Goal: Information Seeking & Learning: Learn about a topic

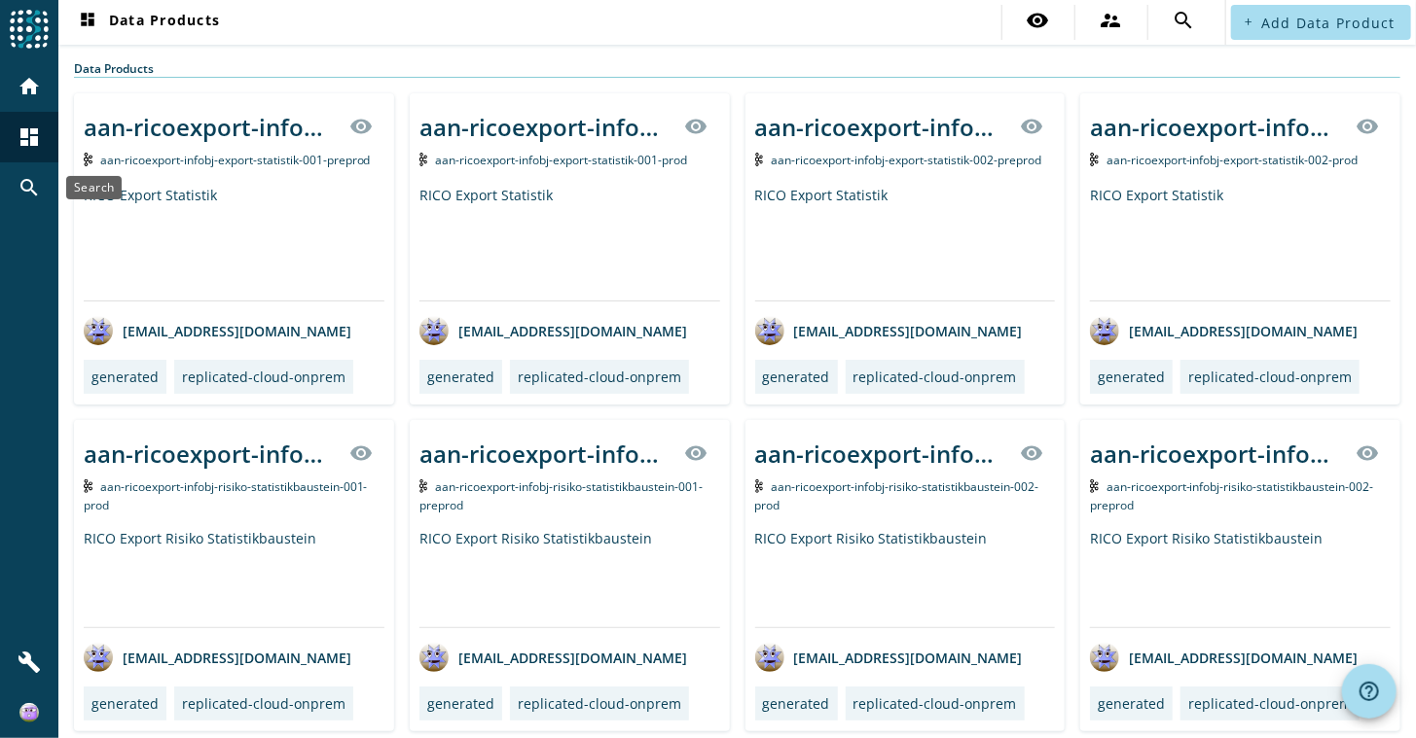
click at [33, 196] on mat-icon "search" at bounding box center [29, 187] width 23 height 23
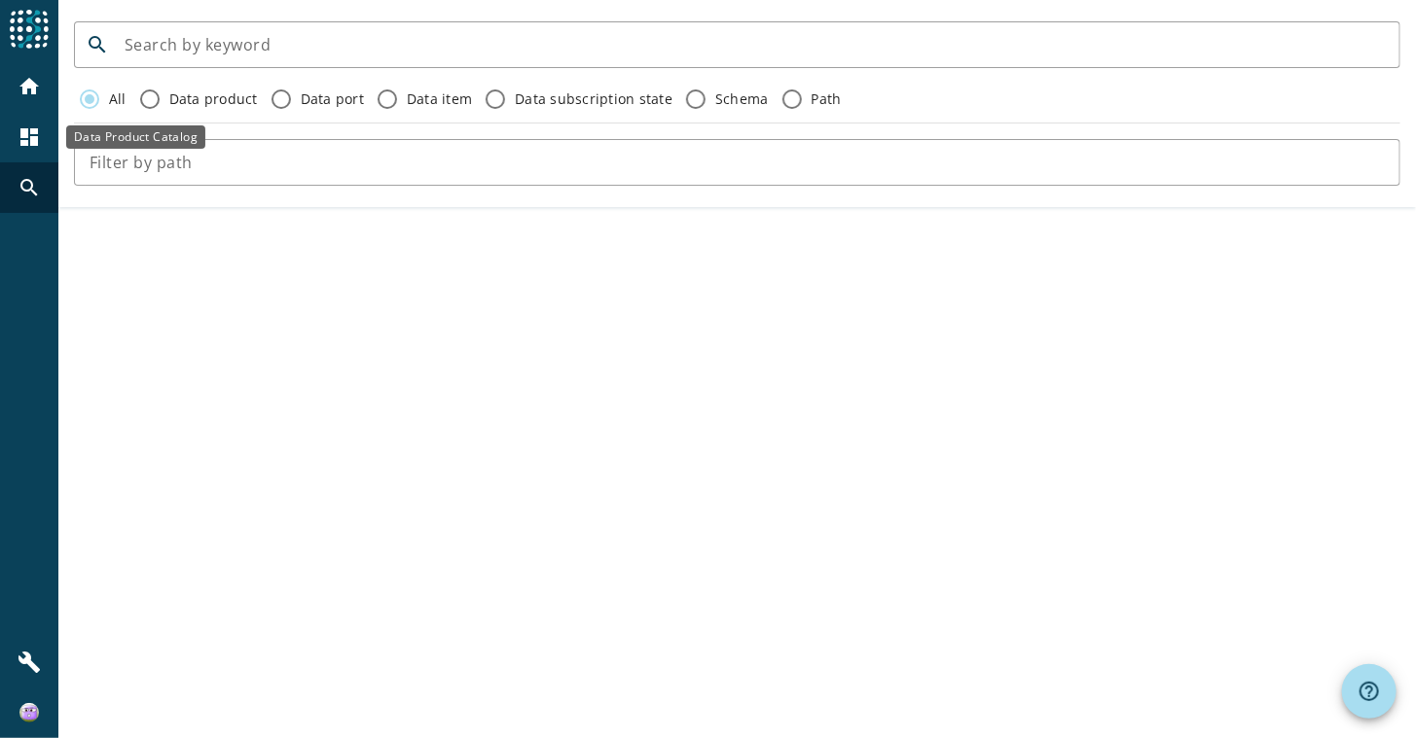
click at [32, 137] on mat-icon "dashboard" at bounding box center [29, 137] width 23 height 23
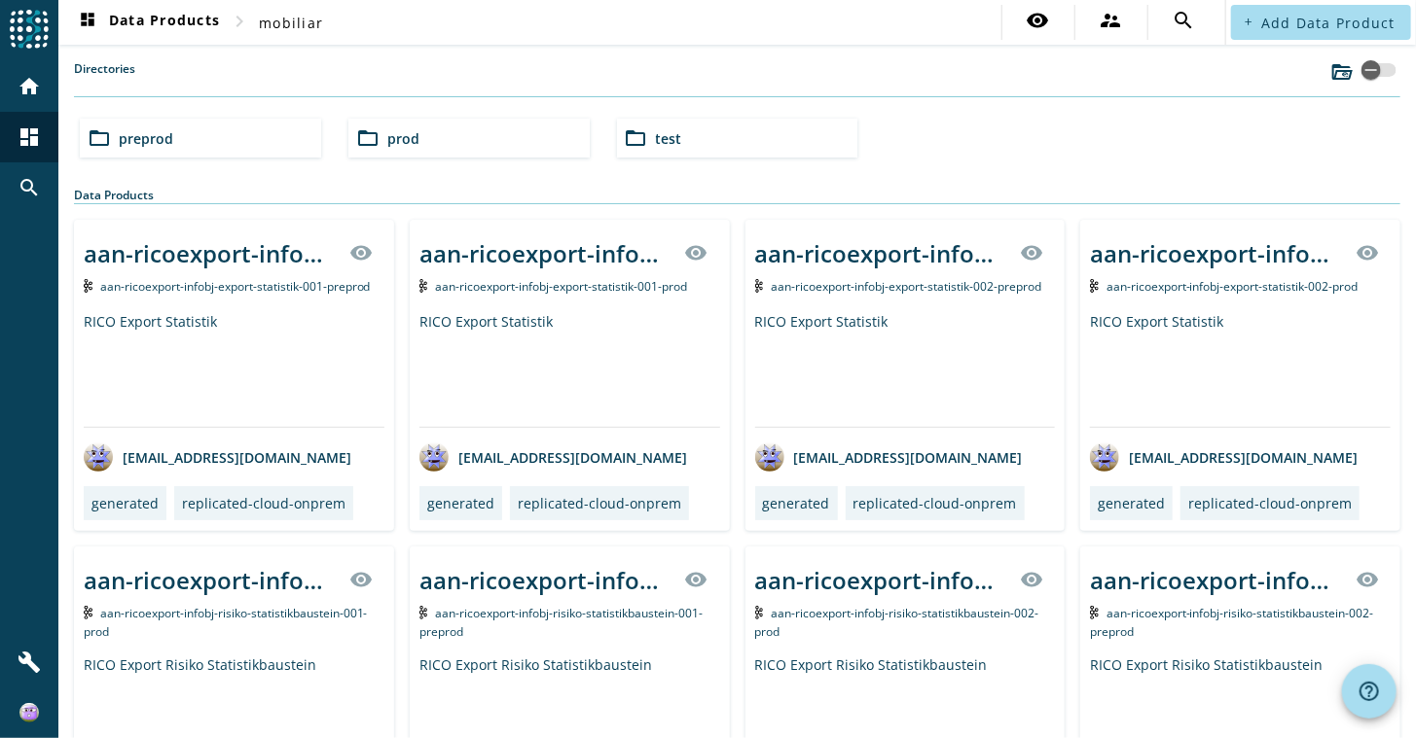
click at [246, 147] on div "folder_open preprod" at bounding box center [200, 138] width 241 height 39
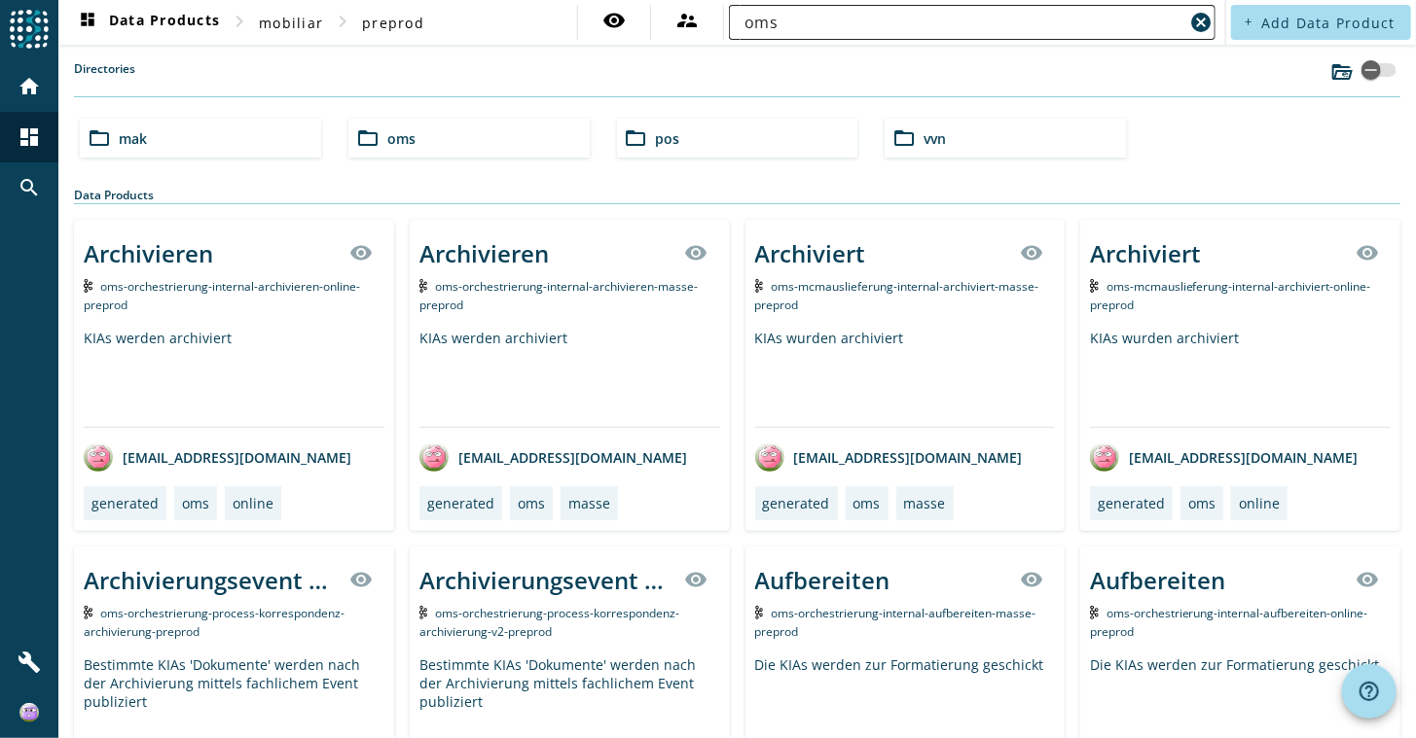
click at [838, 16] on input "oms" at bounding box center [964, 22] width 440 height 23
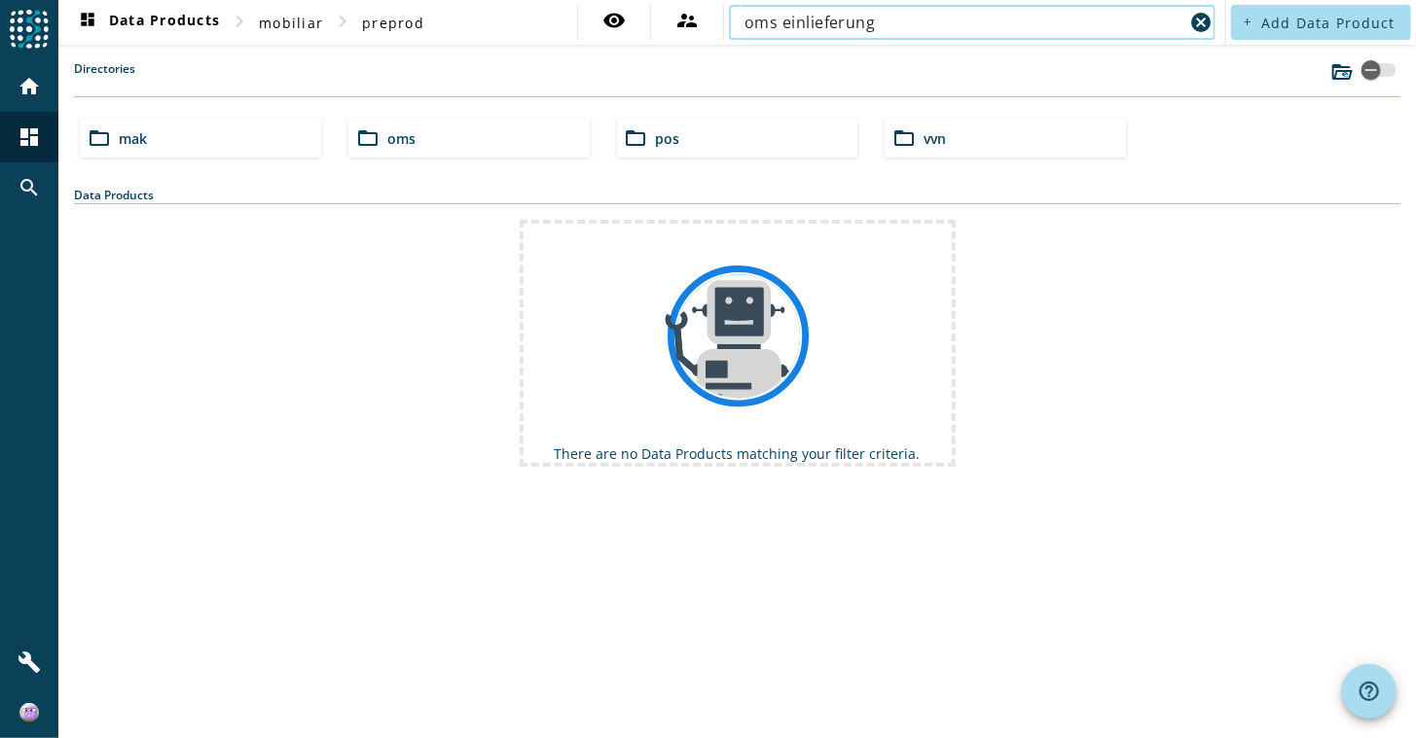
click at [780, 19] on input "oms einlieferung" at bounding box center [964, 22] width 440 height 23
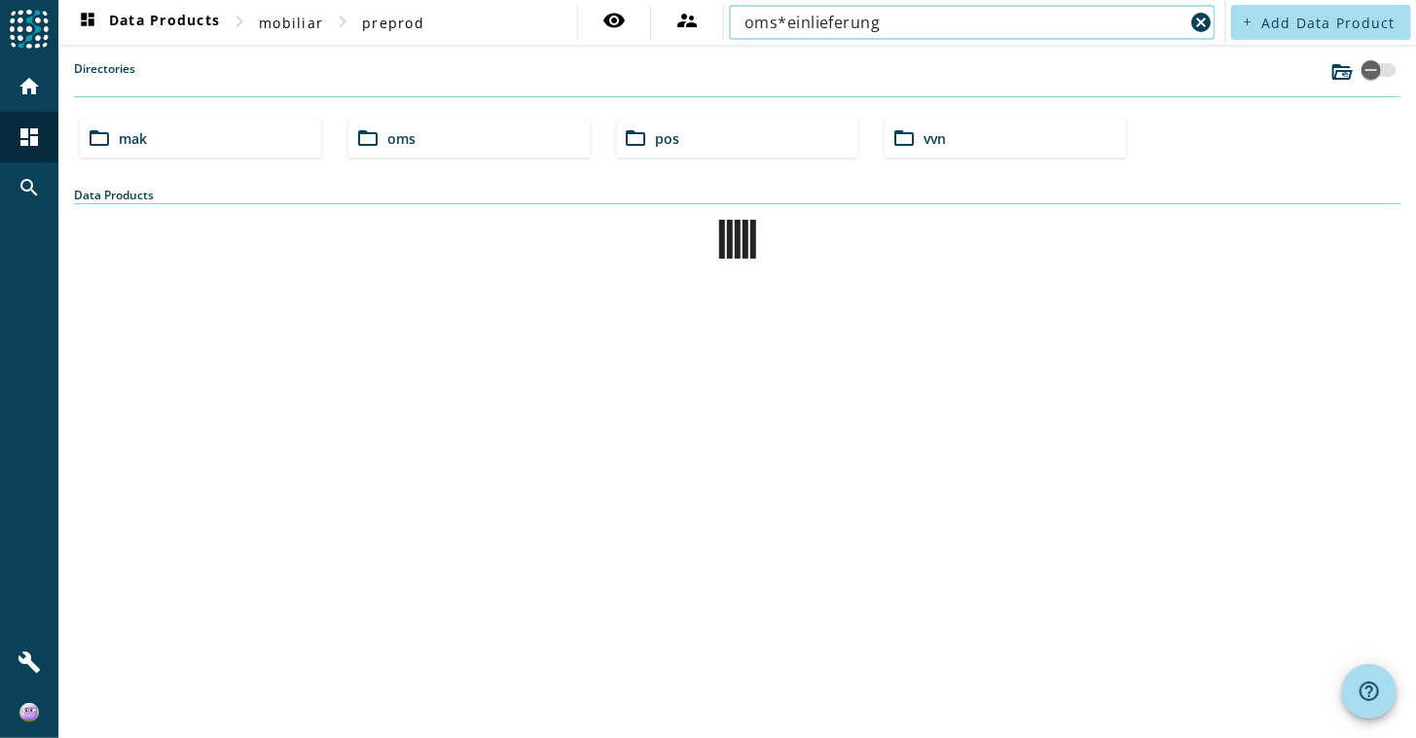
type input "oms*einlieferung"
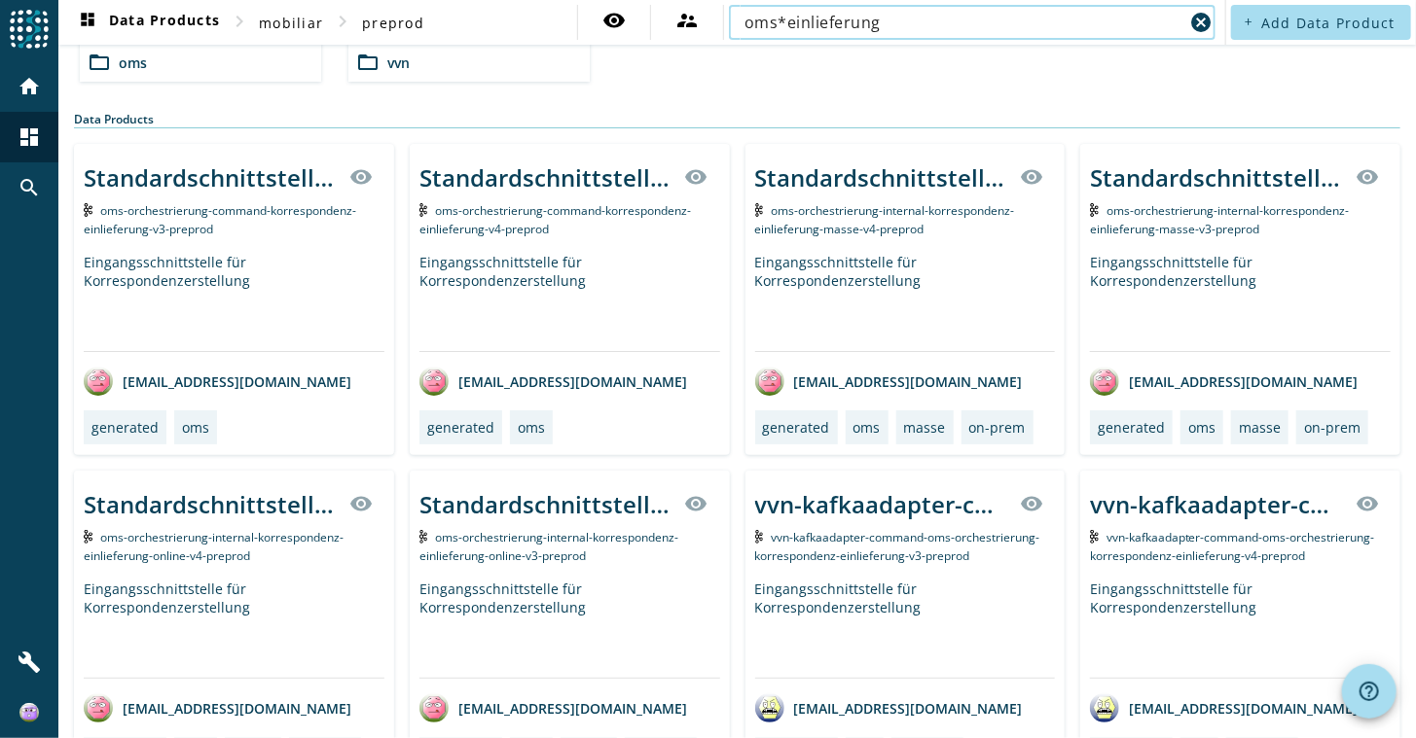
scroll to position [131, 0]
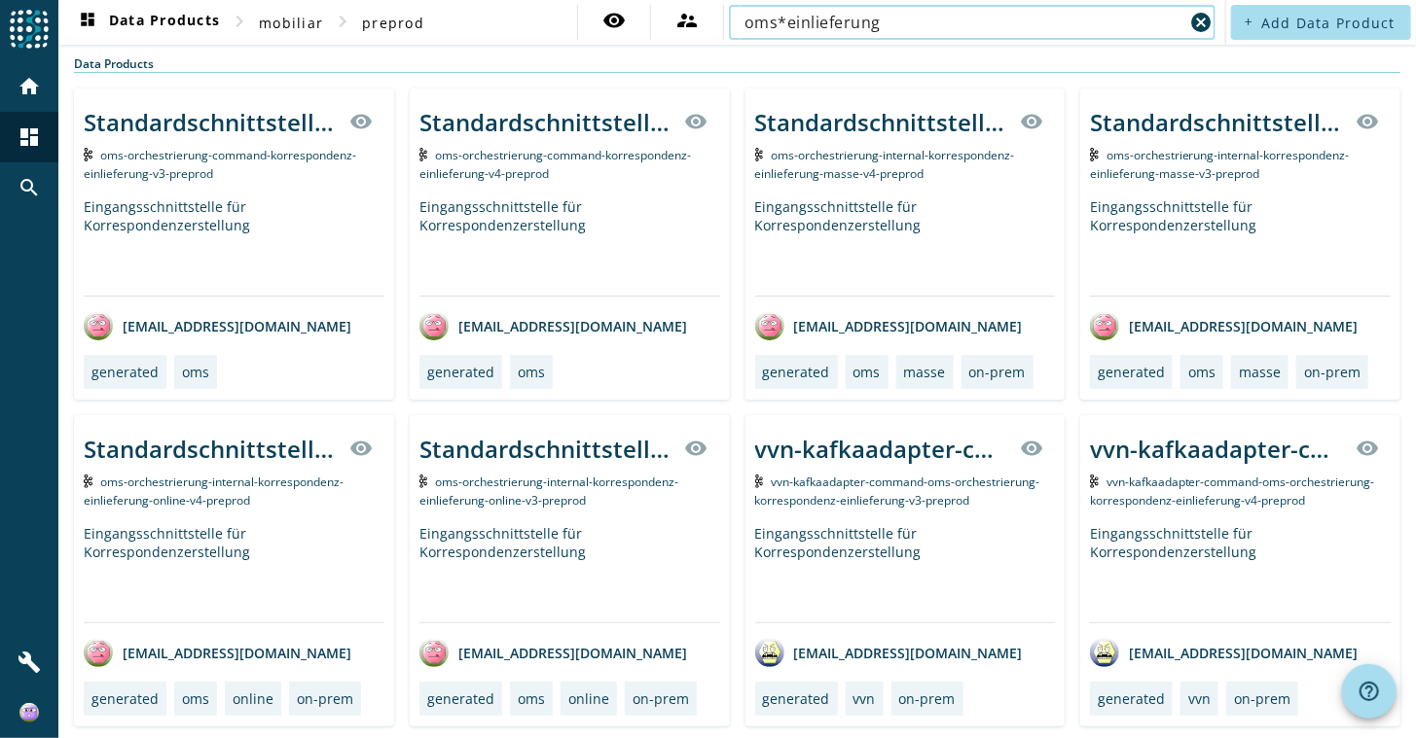
click at [203, 491] on span "oms-orchestrierung-internal-korrespondenz-einlieferung-online-v4-preprod" at bounding box center [214, 491] width 260 height 35
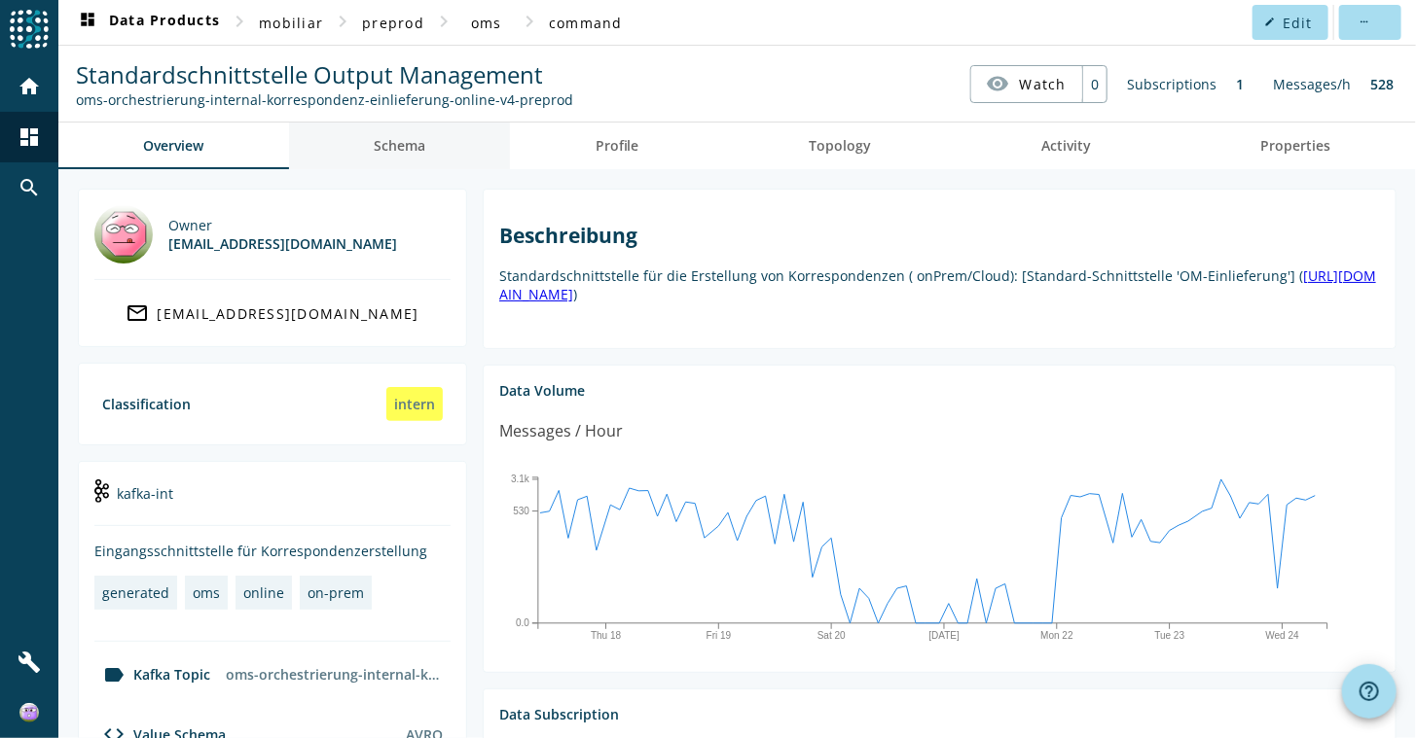
click at [428, 139] on link "Schema" at bounding box center [400, 146] width 222 height 47
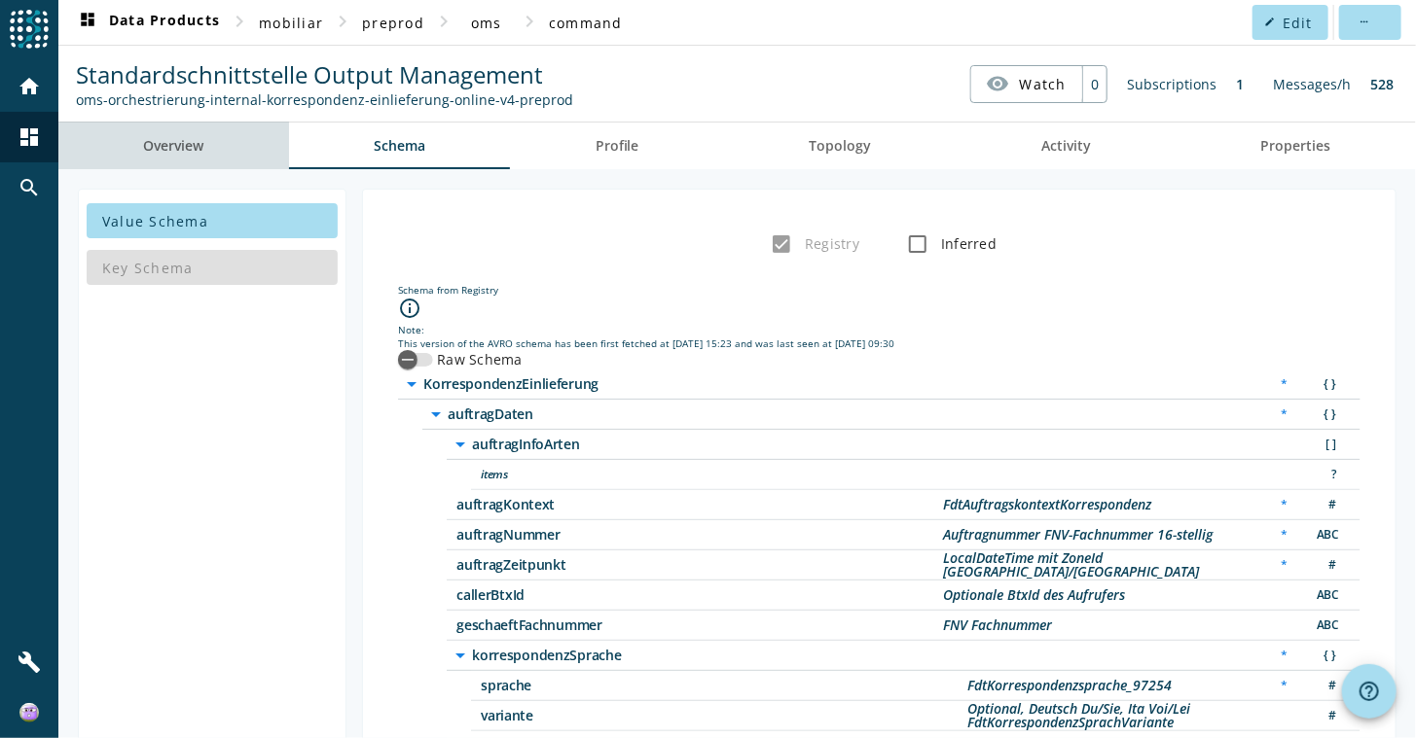
click at [195, 146] on span "Overview" at bounding box center [173, 146] width 60 height 14
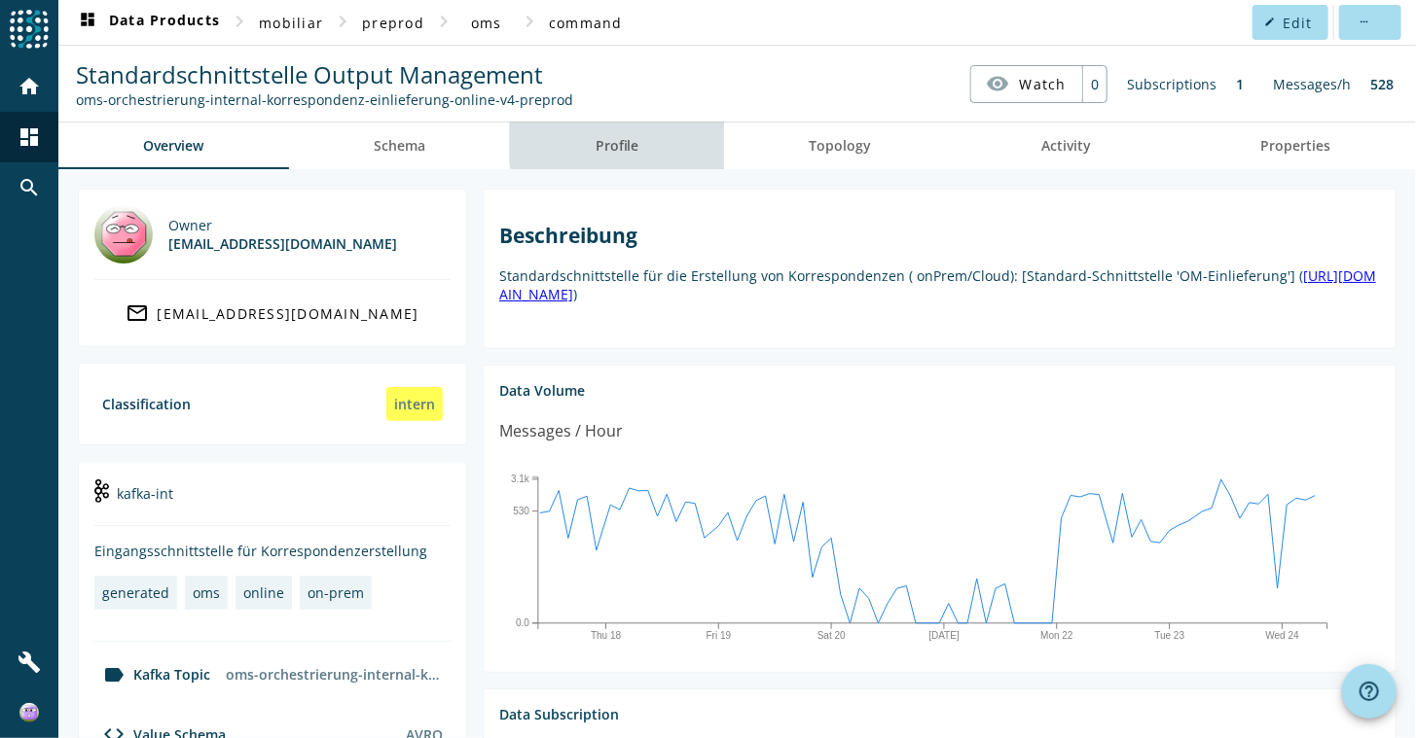
click at [674, 142] on link "Profile" at bounding box center [617, 146] width 214 height 47
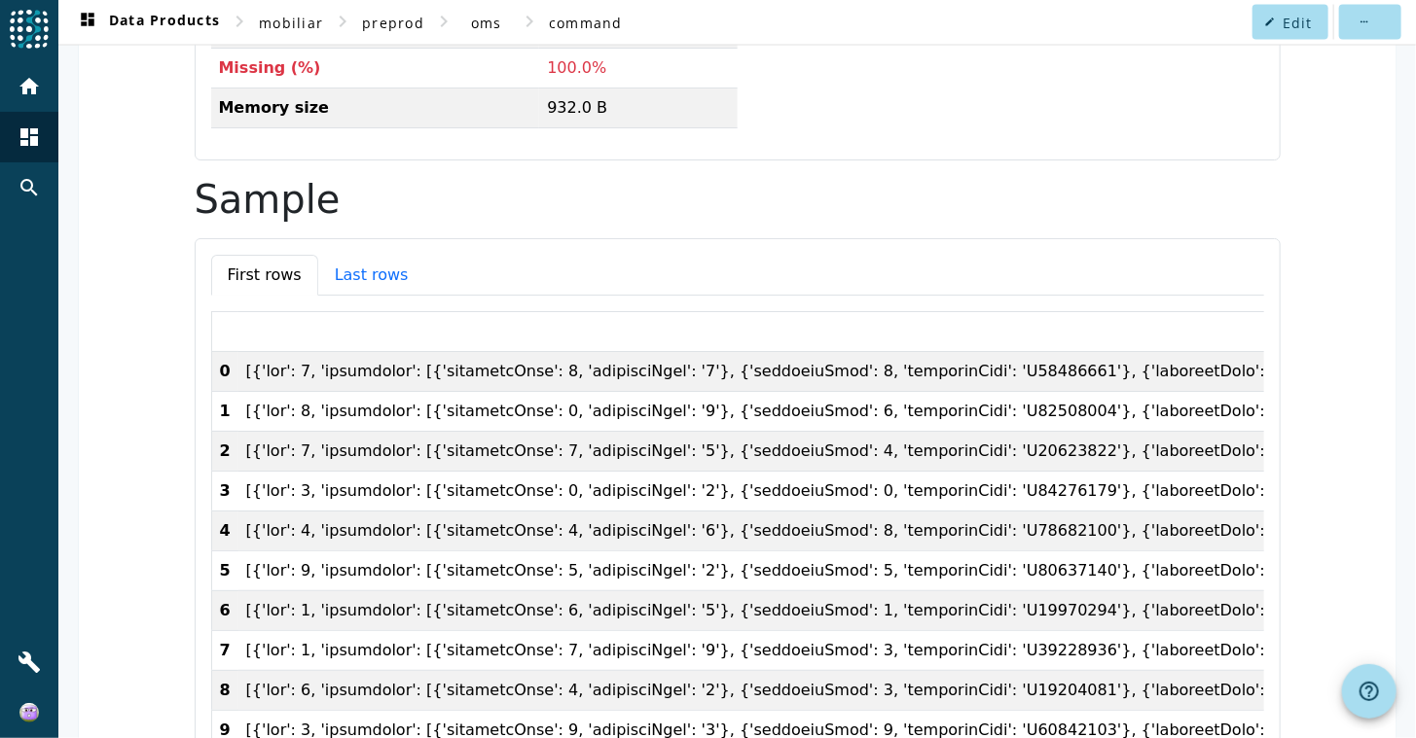
scroll to position [1478, 0]
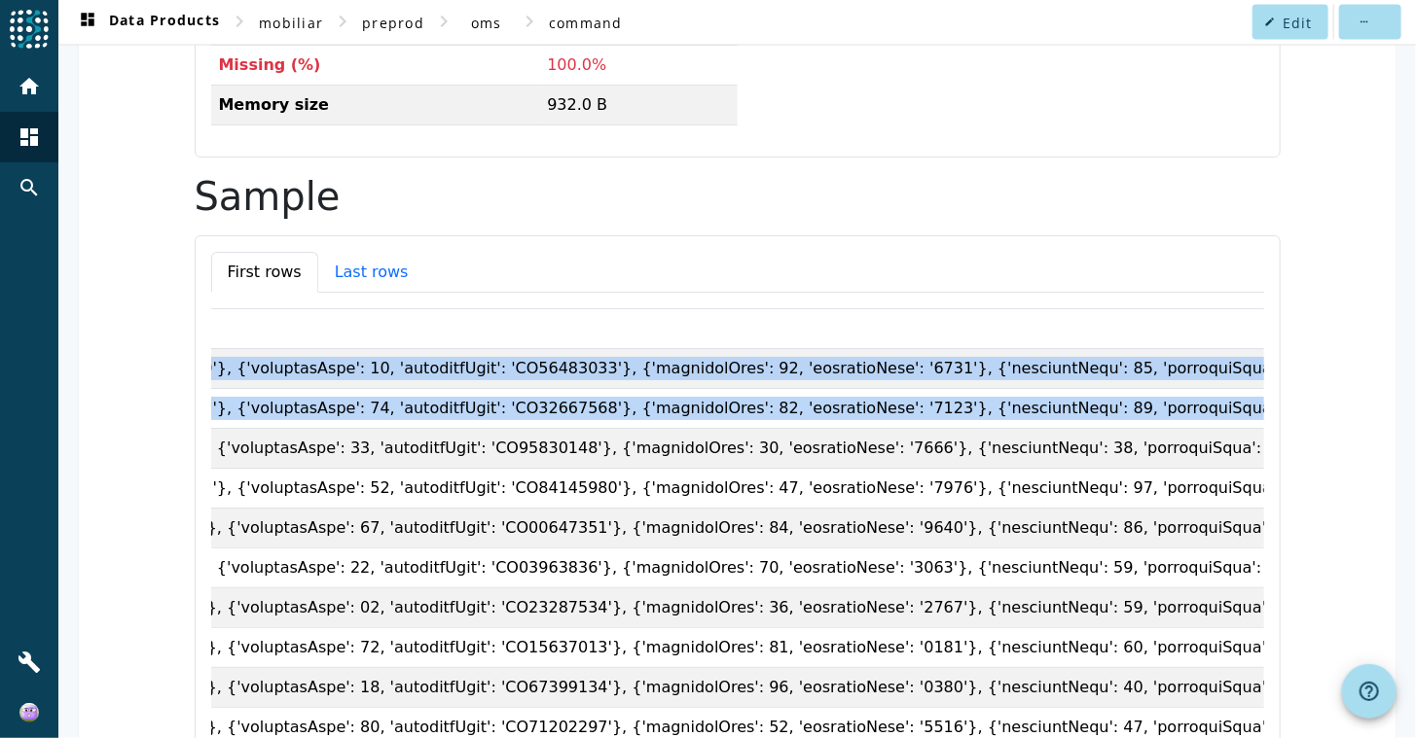
drag, startPoint x: 948, startPoint y: 284, endPoint x: 1323, endPoint y: 313, distance: 376.7
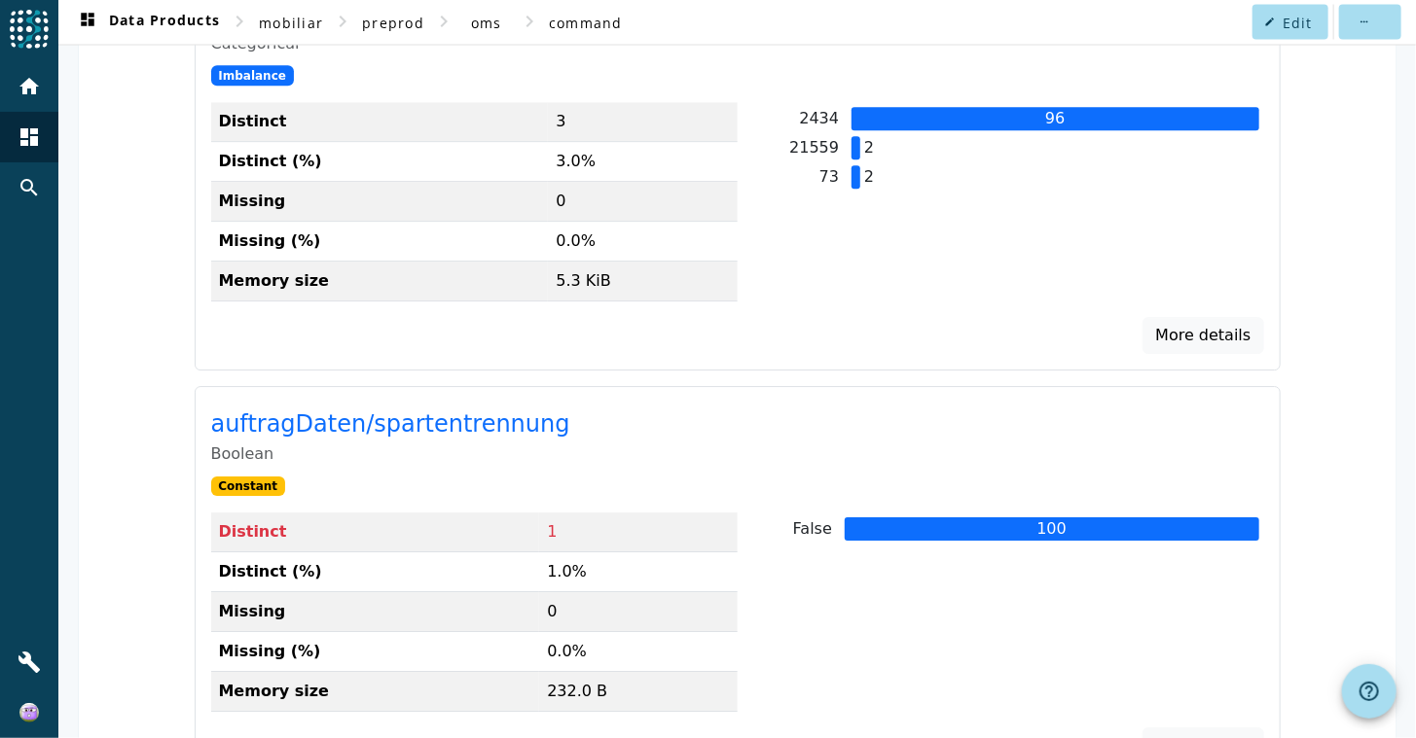
scroll to position [0, 0]
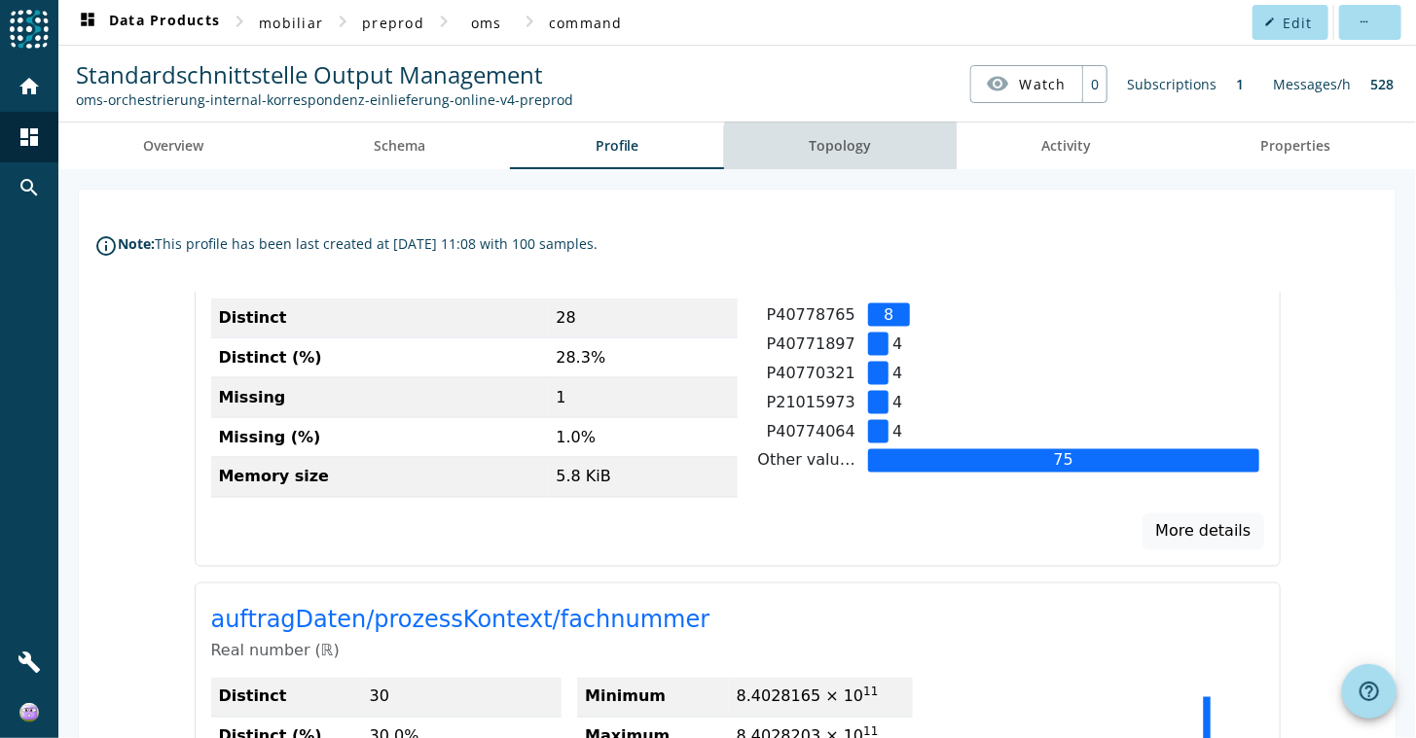
click at [838, 149] on span "Topology" at bounding box center [840, 146] width 62 height 14
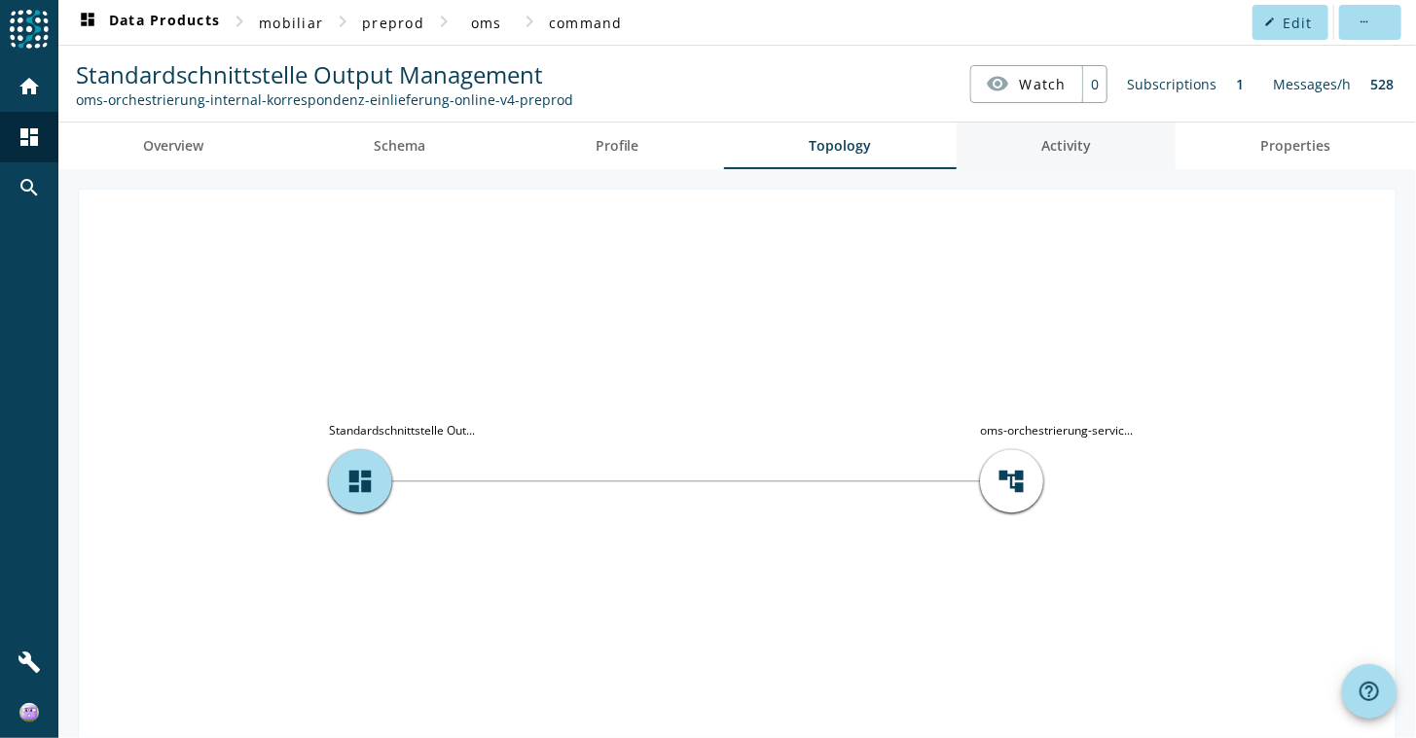
click at [1067, 149] on span "Activity" at bounding box center [1066, 146] width 50 height 14
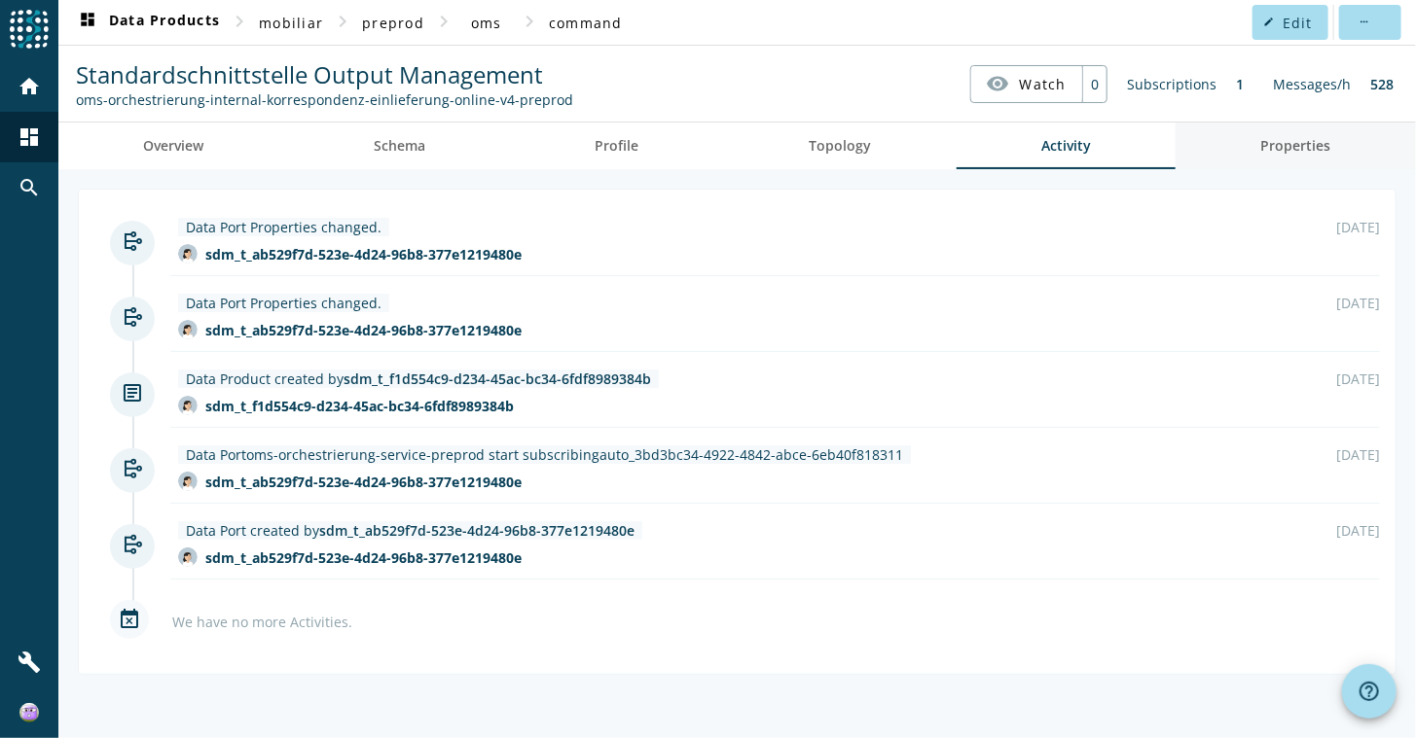
click at [1257, 150] on link "Properties" at bounding box center [1295, 146] width 240 height 47
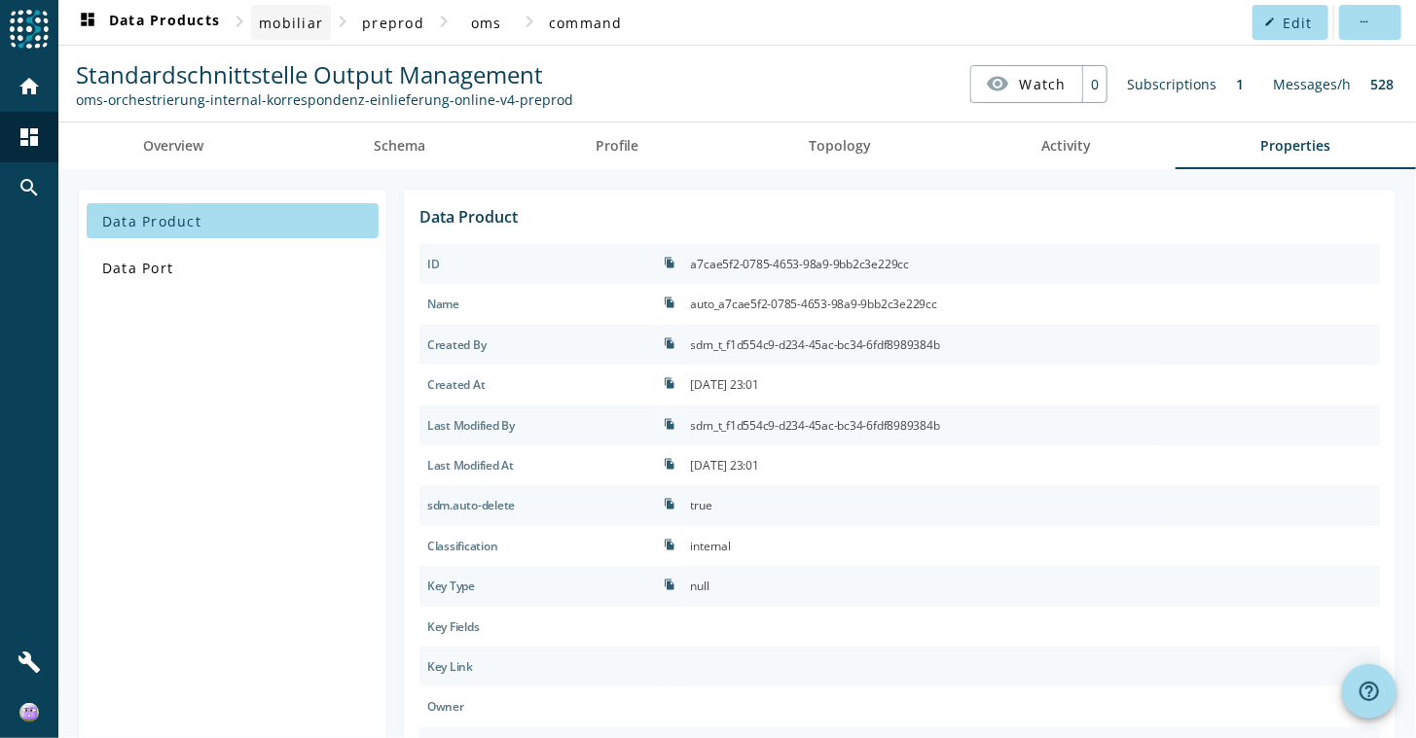
click at [290, 32] on span at bounding box center [291, 22] width 80 height 47
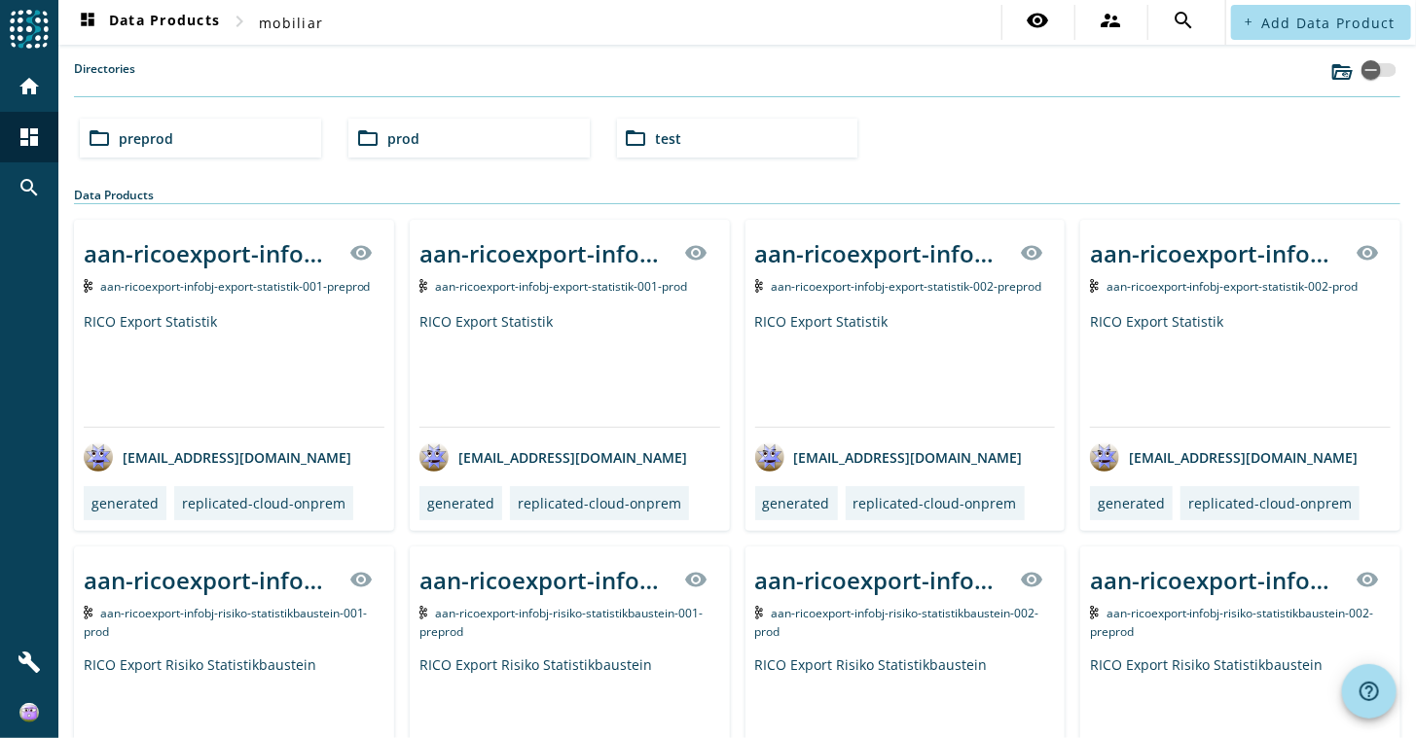
click at [830, 136] on div "folder_open test" at bounding box center [737, 138] width 241 height 39
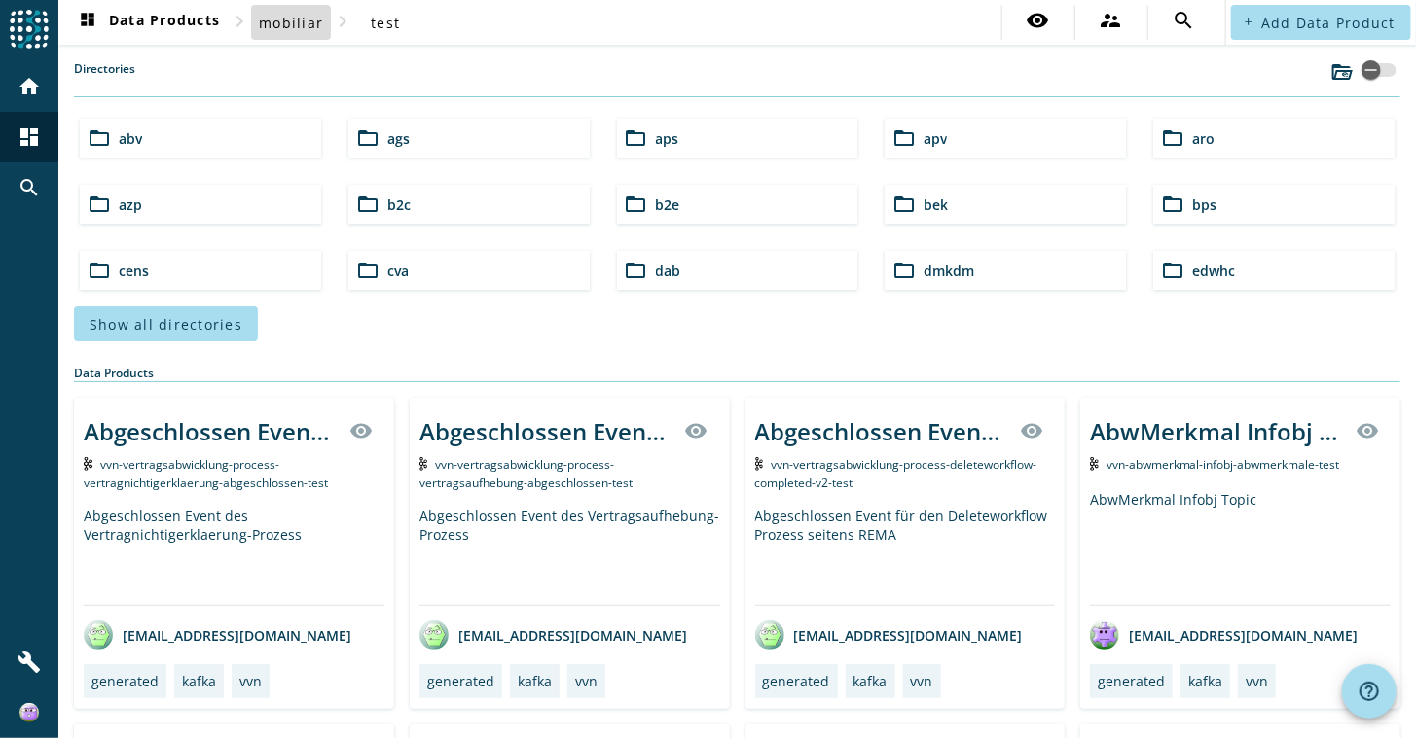
click at [294, 5] on span at bounding box center [291, 22] width 80 height 47
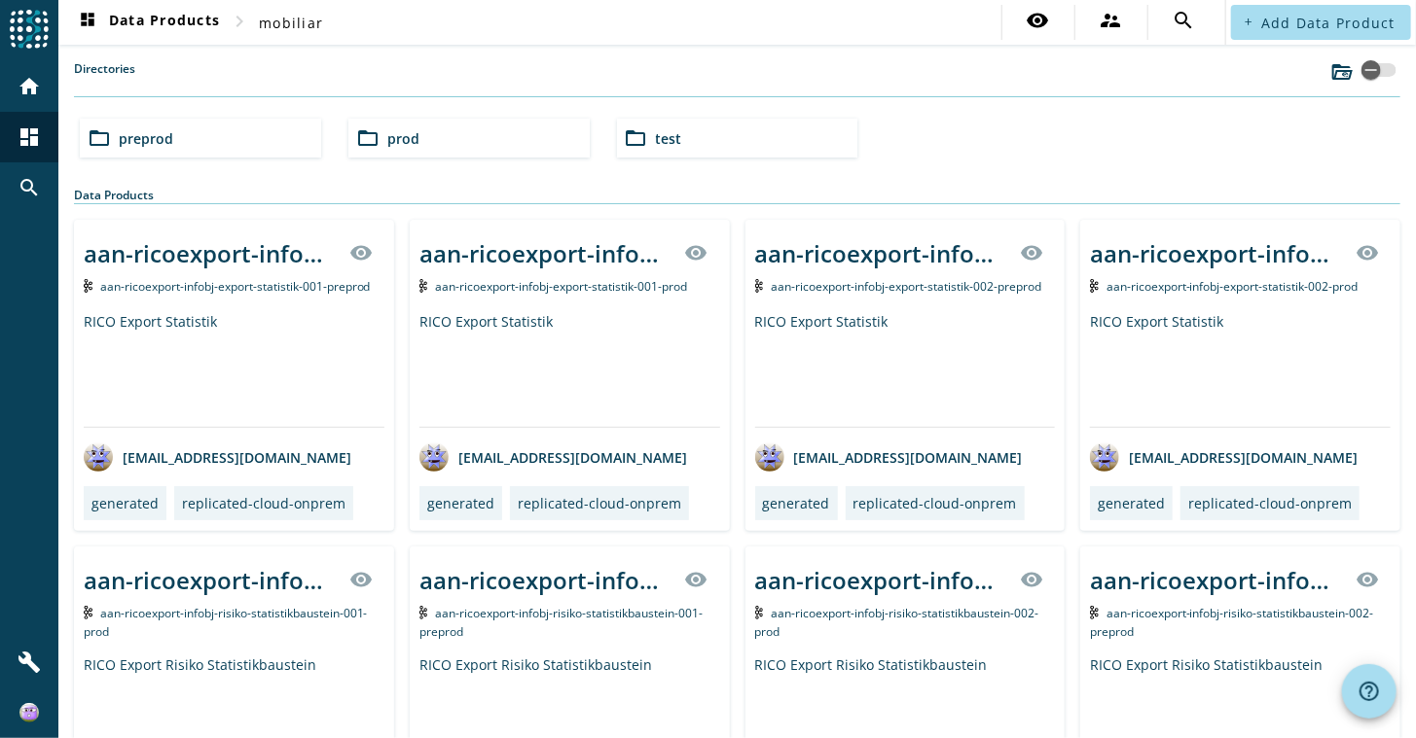
click at [681, 137] on div "folder_open test" at bounding box center [737, 138] width 241 height 39
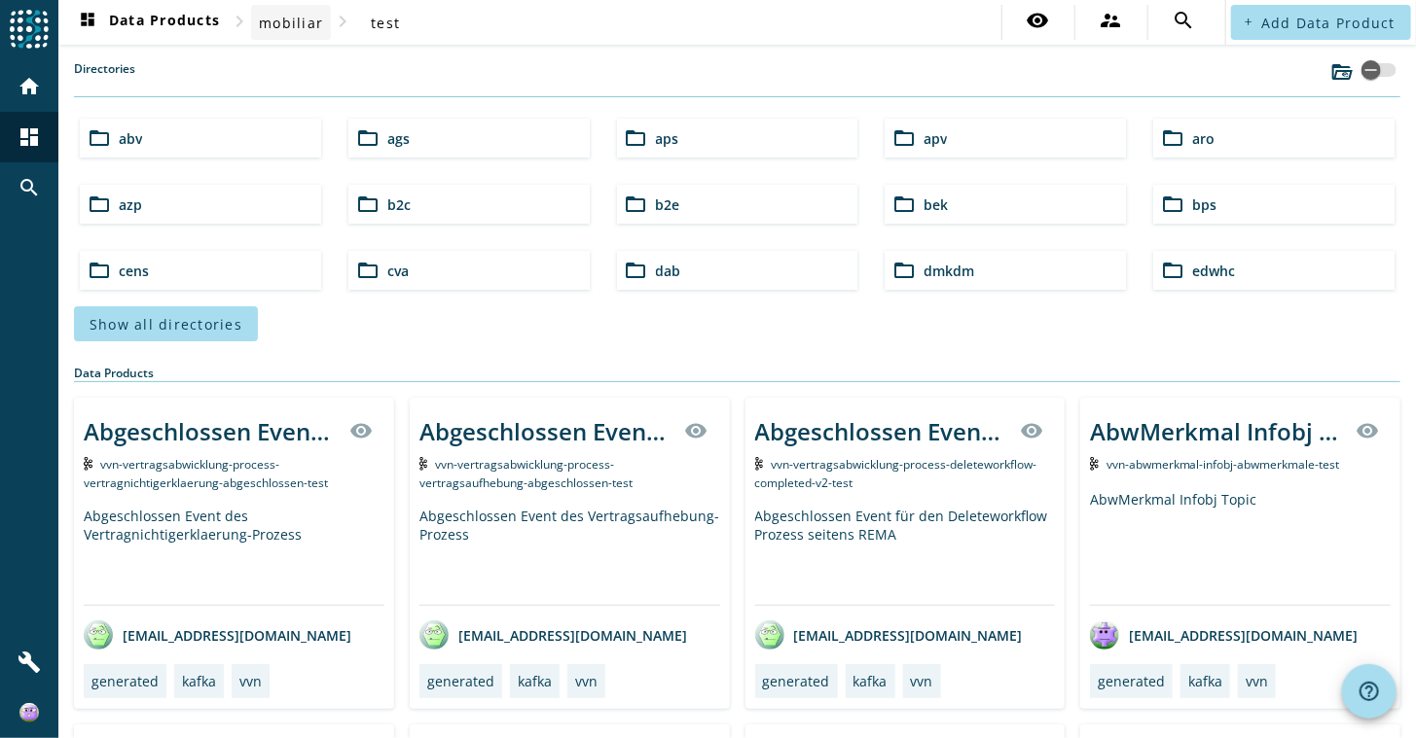
click at [302, 18] on span "mobiliar" at bounding box center [291, 23] width 64 height 18
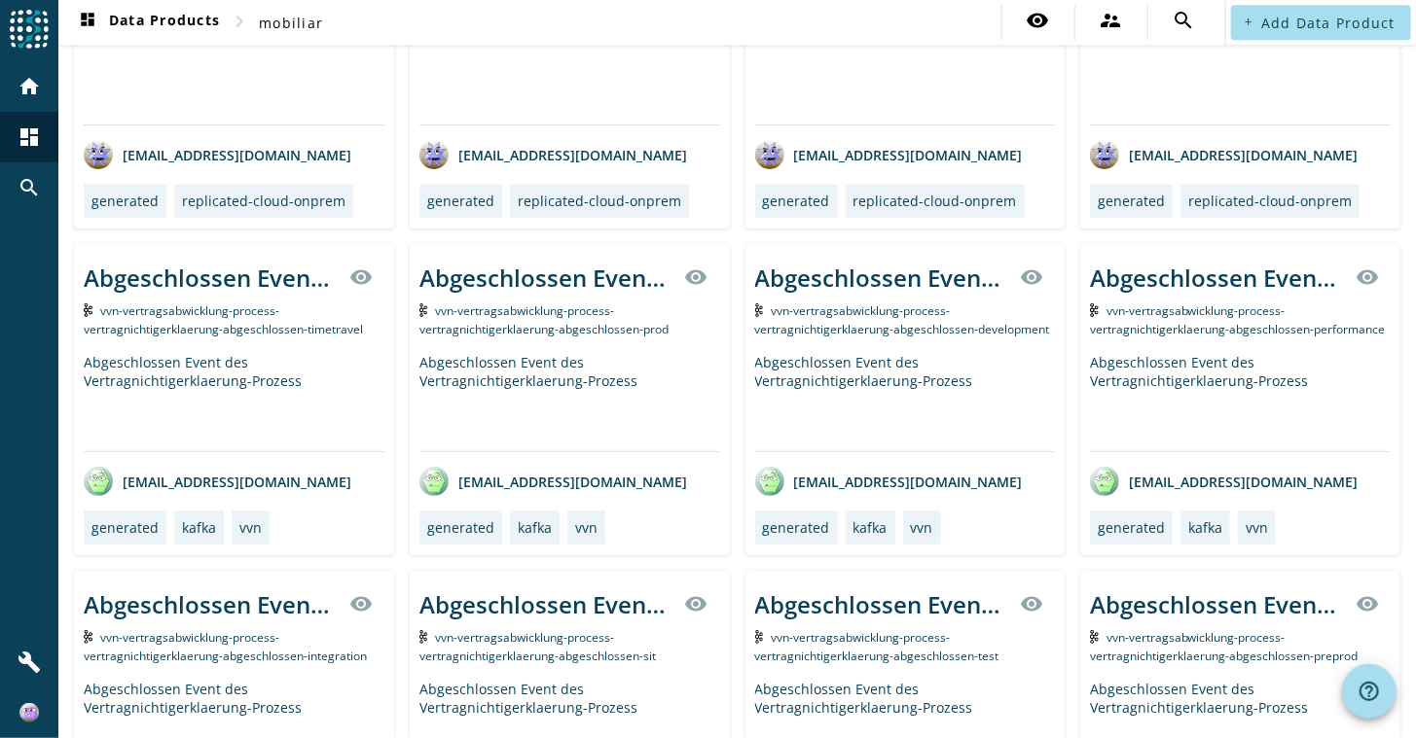
scroll to position [2105, 0]
